Goal: Information Seeking & Learning: Find specific page/section

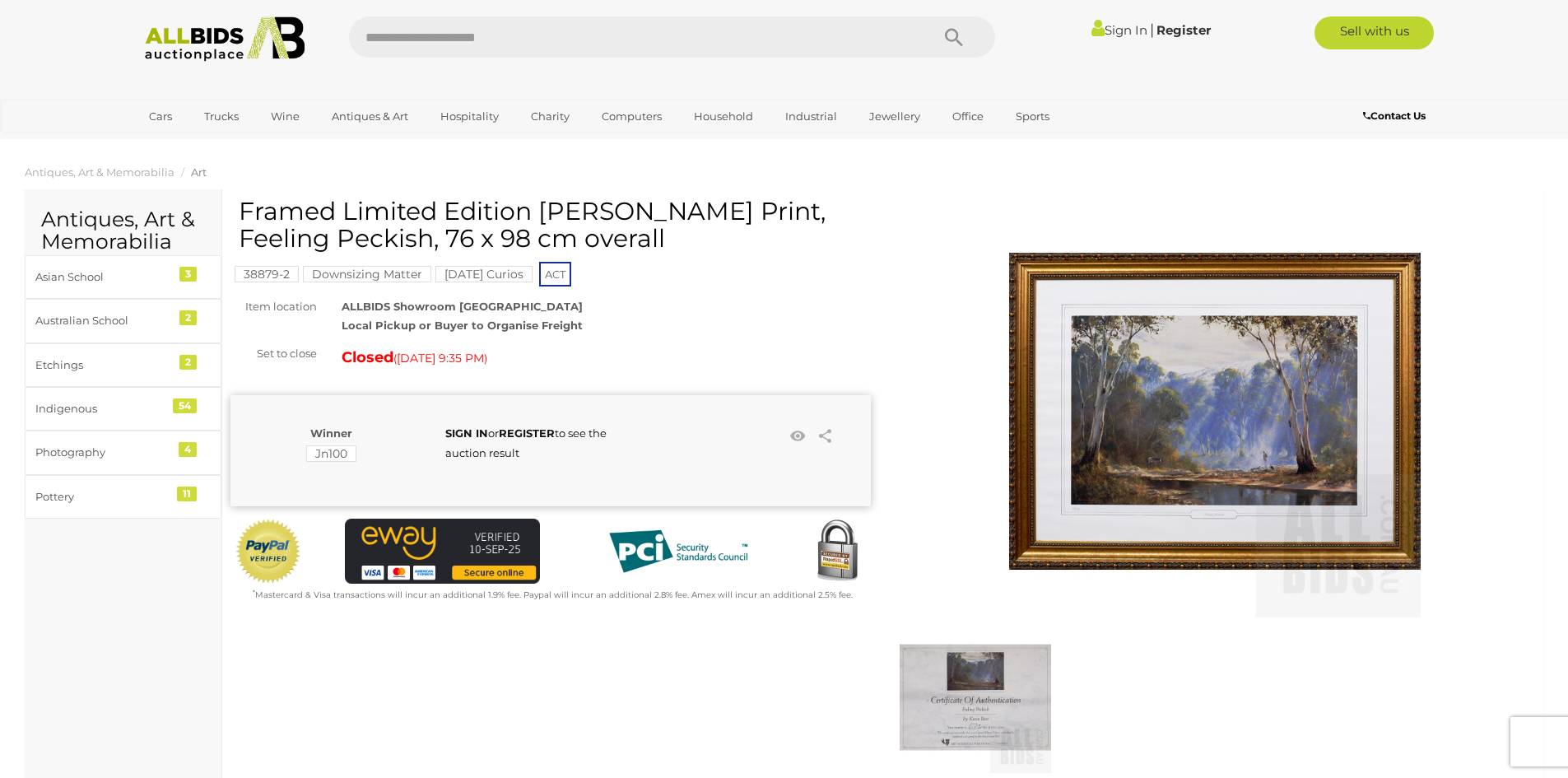
click at [482, 28] on input "text" at bounding box center [631, 37] width 565 height 42
type input "**********"
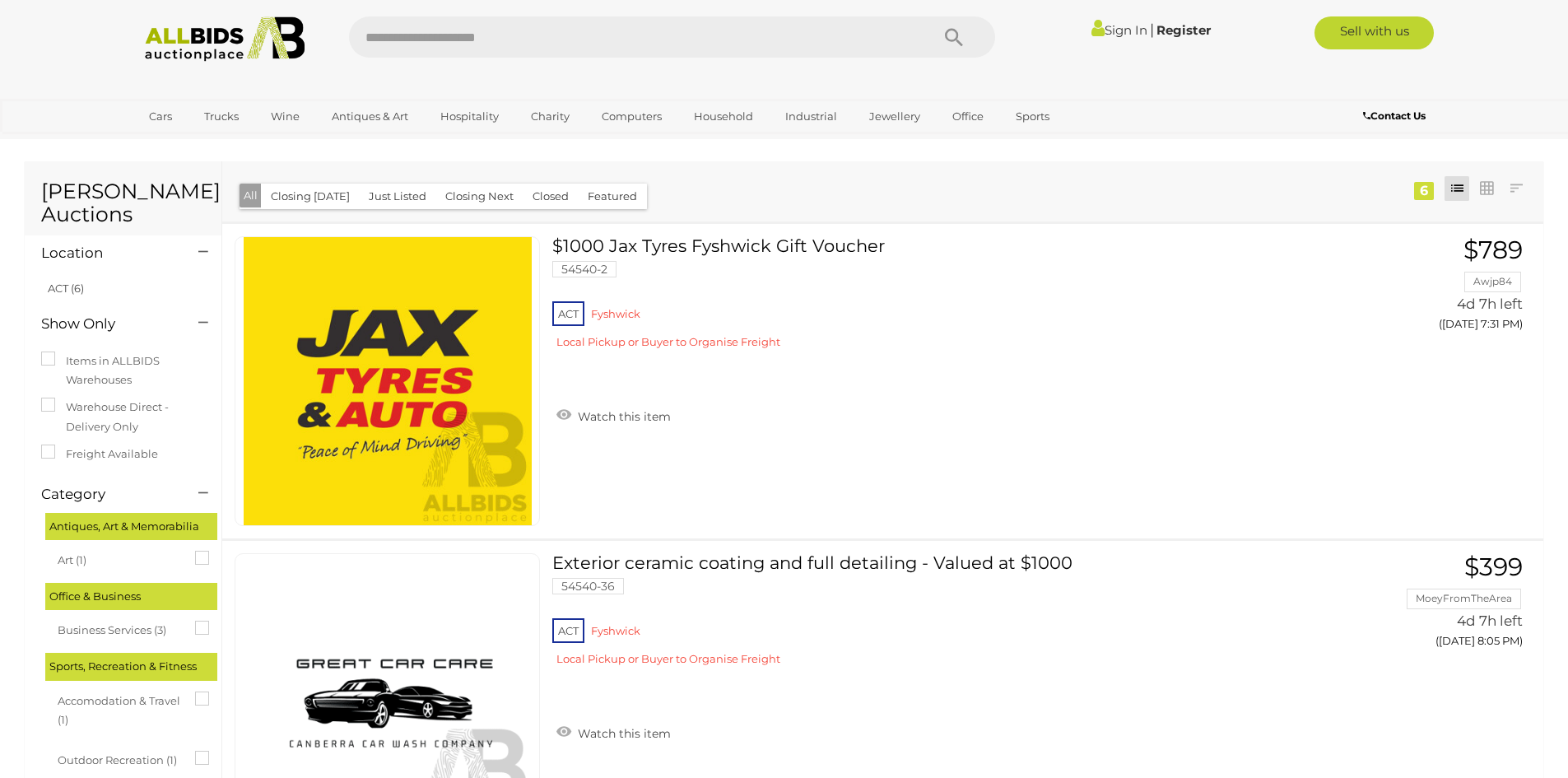
click at [195, 551] on icon at bounding box center [195, 551] width 0 height 0
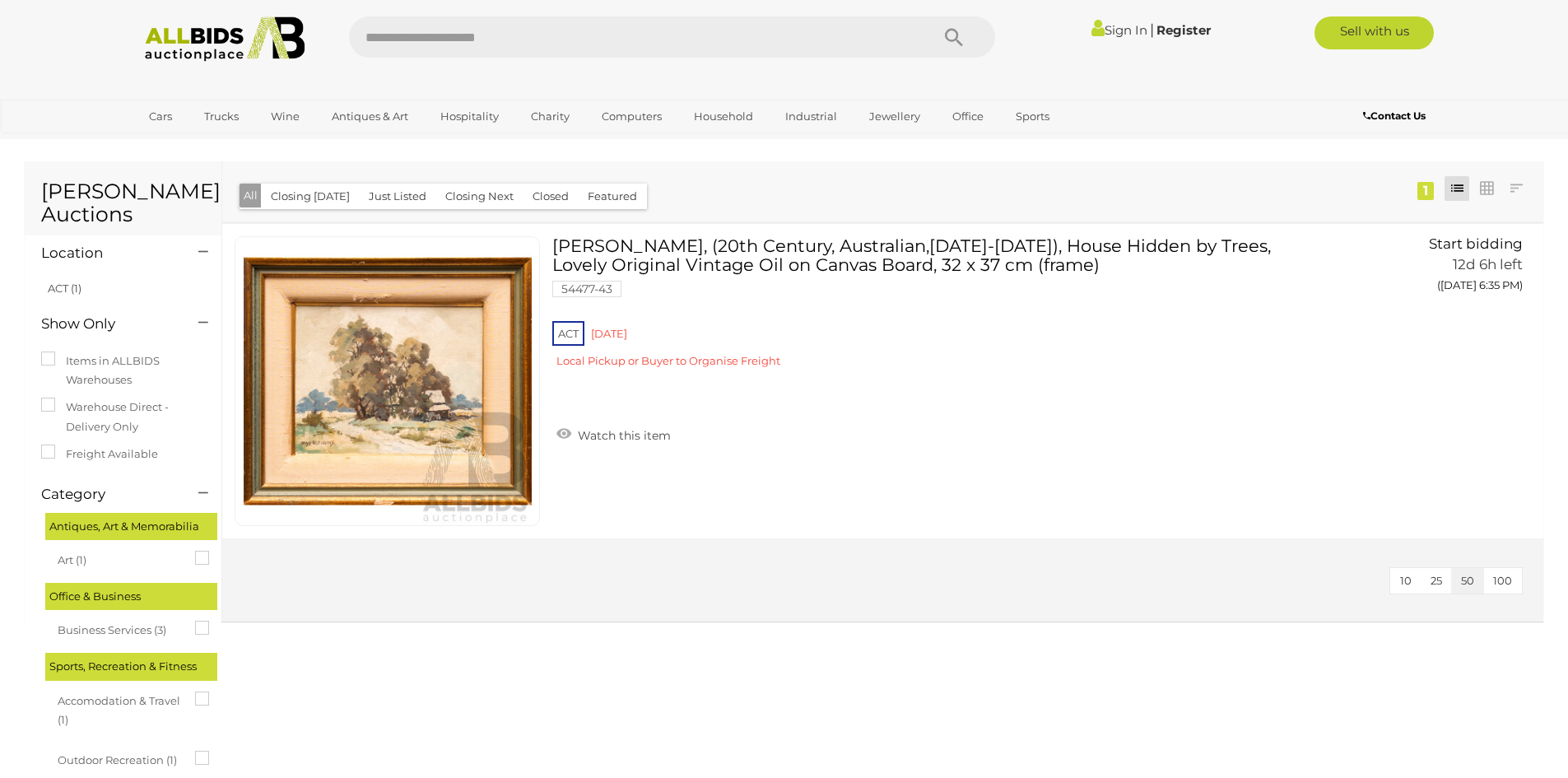
click at [200, 35] on img at bounding box center [225, 39] width 179 height 45
